Goal: Transaction & Acquisition: Purchase product/service

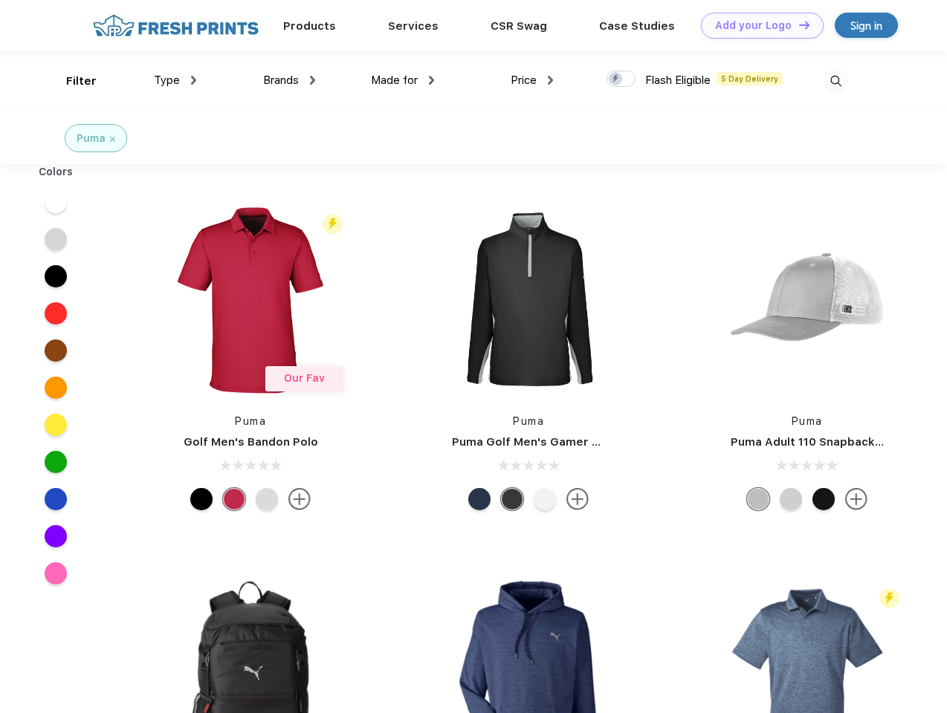
click at [757, 25] on link "Add your Logo Design Tool" at bounding box center [762, 26] width 123 height 26
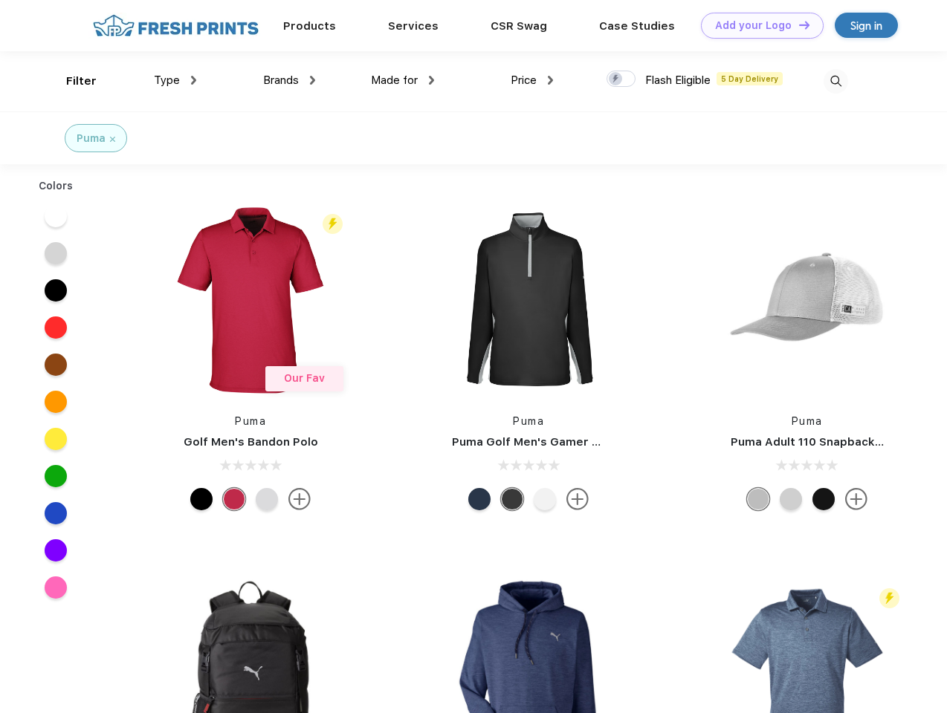
click at [0, 0] on div "Design Tool" at bounding box center [0, 0] width 0 height 0
click at [797, 25] on link "Add your Logo Design Tool" at bounding box center [762, 26] width 123 height 26
click at [71, 81] on div "Filter" at bounding box center [81, 81] width 30 height 17
click at [175, 80] on span "Type" at bounding box center [167, 80] width 26 height 13
click at [289, 80] on span "Brands" at bounding box center [281, 80] width 36 height 13
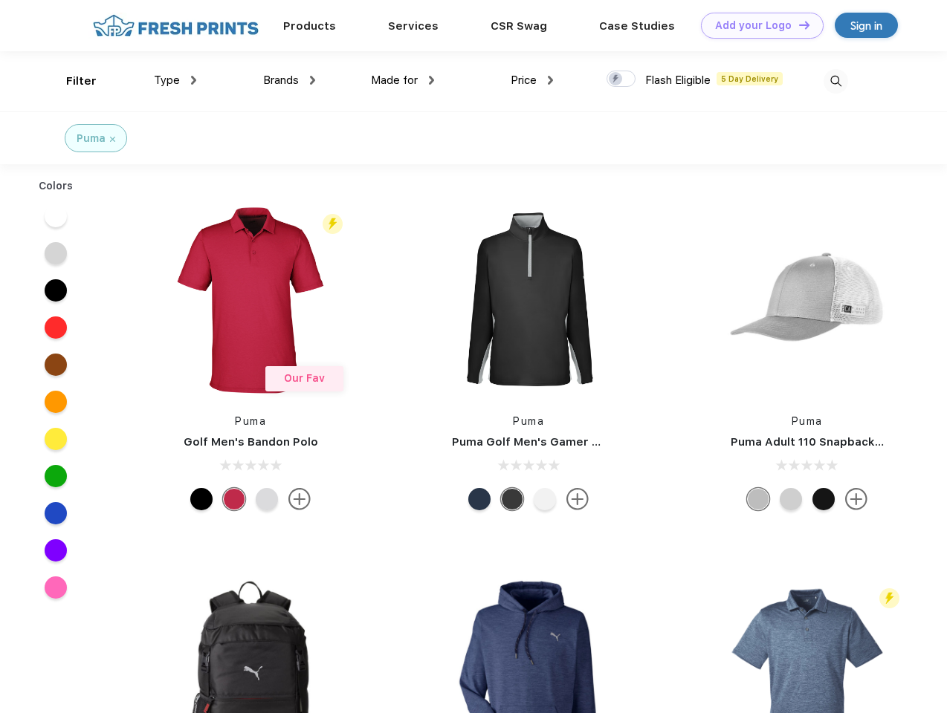
click at [403, 80] on span "Made for" at bounding box center [394, 80] width 47 height 13
click at [532, 80] on span "Price" at bounding box center [524, 80] width 26 height 13
click at [621, 80] on div at bounding box center [620, 79] width 29 height 16
click at [616, 80] on input "checkbox" at bounding box center [611, 75] width 10 height 10
click at [835, 81] on img at bounding box center [835, 81] width 25 height 25
